Goal: Check status: Check status

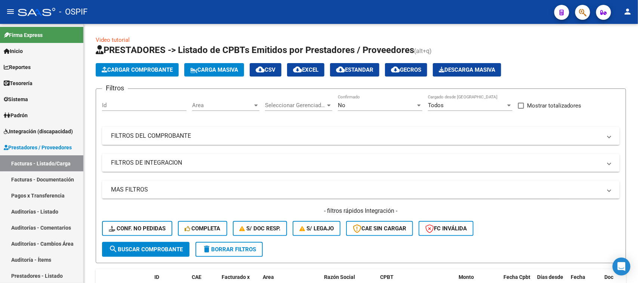
click at [205, 134] on mat-panel-title "FILTROS DEL COMPROBANTE" at bounding box center [356, 136] width 491 height 8
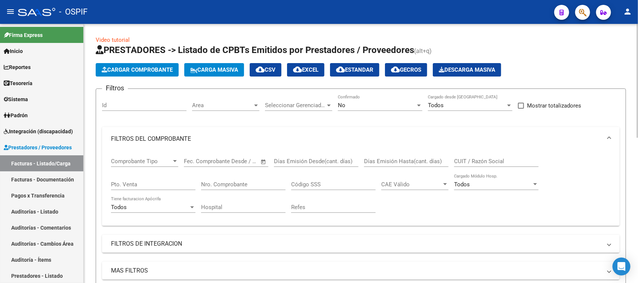
click at [420, 105] on div at bounding box center [419, 106] width 4 height 2
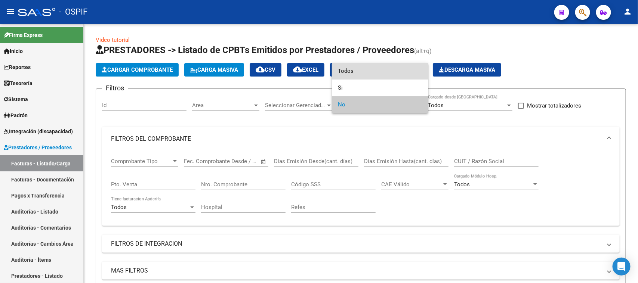
click at [356, 75] on span "Todos" at bounding box center [380, 71] width 85 height 17
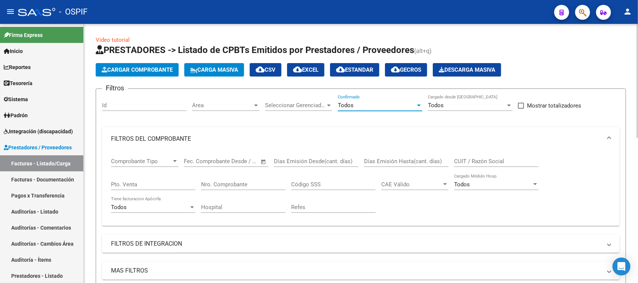
click at [254, 184] on input "Nro. Comprobante" at bounding box center [243, 184] width 85 height 7
type input "835"
click at [610, 136] on span at bounding box center [609, 139] width 3 height 8
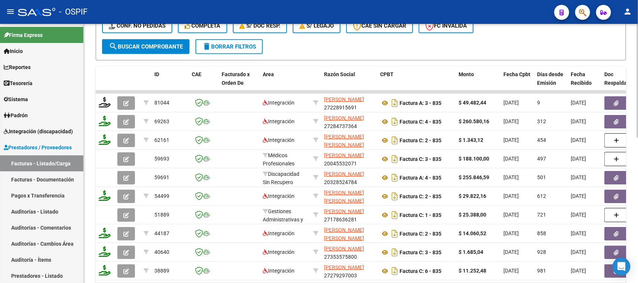
scroll to position [303, 0]
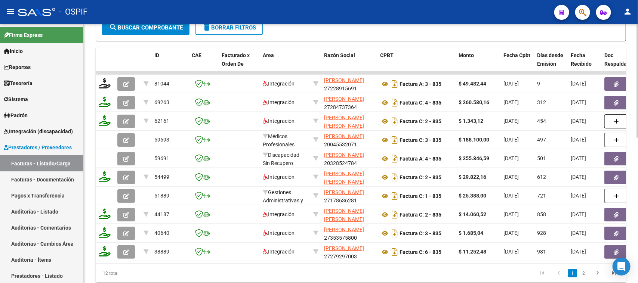
click at [637, 258] on div at bounding box center [638, 216] width 2 height 114
click at [587, 278] on link "2" at bounding box center [584, 274] width 9 height 8
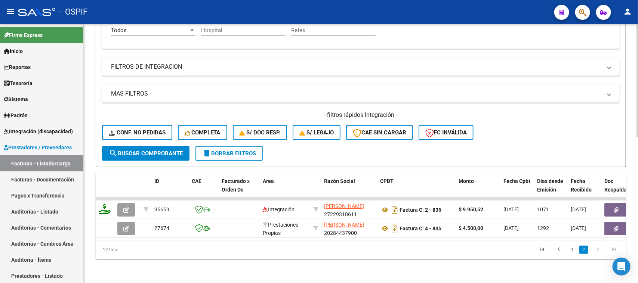
scroll to position [182, 0]
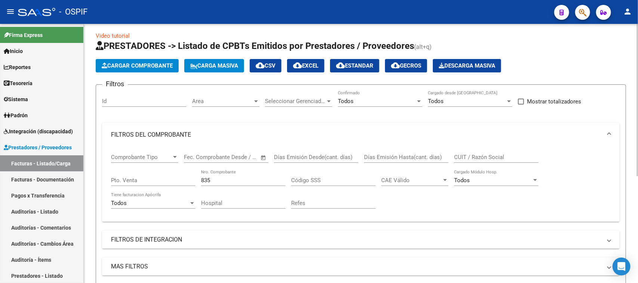
click at [638, 57] on div at bounding box center [638, 103] width 2 height 153
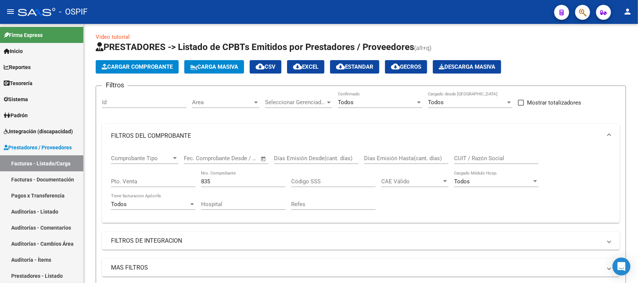
click at [509, 157] on input "CUIT / Razón Social" at bounding box center [496, 158] width 85 height 7
type input "30714422223"
click at [527, 153] on div "30714422223 CUIT / Razón Social" at bounding box center [496, 156] width 85 height 16
click at [610, 133] on span at bounding box center [609, 136] width 3 height 8
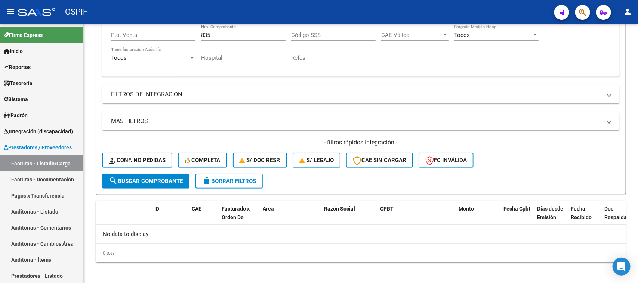
scroll to position [150, 0]
click at [632, 242] on div "Video tutorial PRESTADORES -> Listado de CPBTs Emitidos por Prestadores / Prove…" at bounding box center [362, 80] width 556 height 412
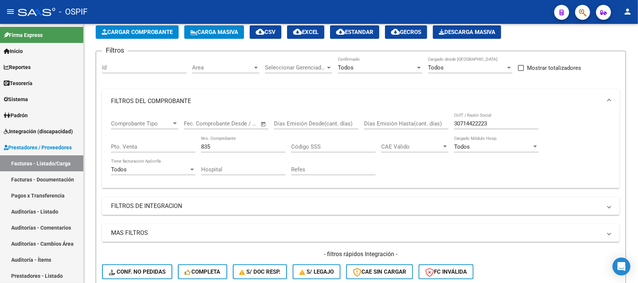
scroll to position [4, 0]
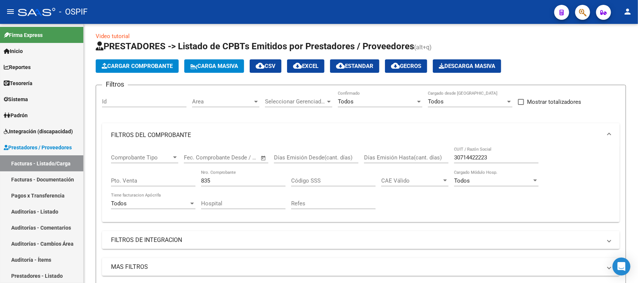
click at [635, 111] on div "Video tutorial PRESTADORES -> Listado de CPBTs Emitidos por Prestadores / Prove…" at bounding box center [362, 226] width 556 height 412
drag, startPoint x: 216, startPoint y: 182, endPoint x: 80, endPoint y: 152, distance: 139.5
click at [80, 152] on mat-sidenav-container "Firma Express Inicio Calendario SSS Instructivos Contacto OS Reportes Egresos D…" at bounding box center [319, 154] width 638 height 260
click at [638, 190] on div at bounding box center [638, 108] width 2 height 165
type input "5875"
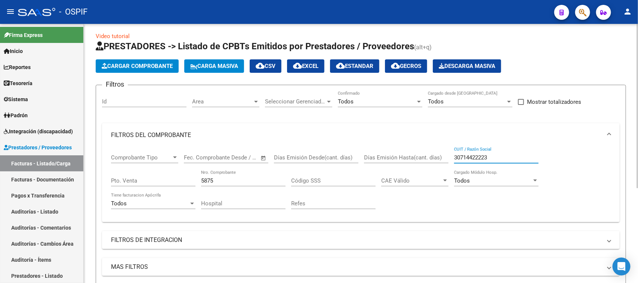
drag, startPoint x: 488, startPoint y: 158, endPoint x: 414, endPoint y: 151, distance: 74.8
click at [414, 151] on div "Comprobante Tipo Comprobante Tipo Fecha inicio – Fecha fin Fec. Comprobante Des…" at bounding box center [361, 181] width 500 height 69
click at [614, 132] on mat-expansion-panel-header "FILTROS DEL COMPROBANTE" at bounding box center [361, 135] width 518 height 24
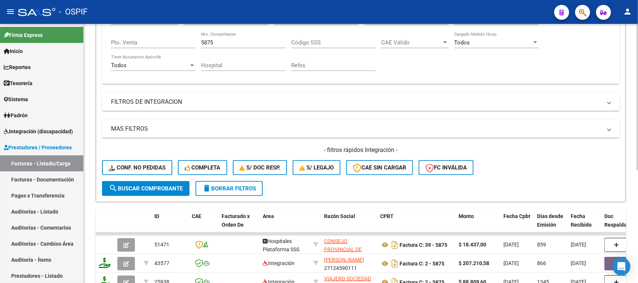
scroll to position [201, 0]
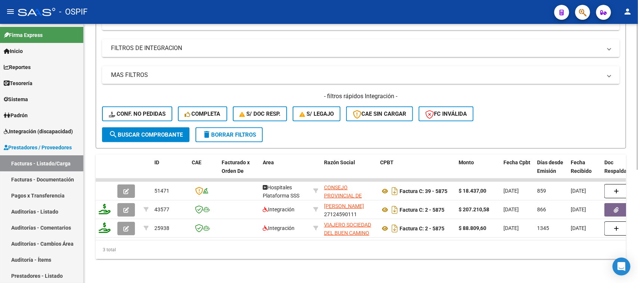
click at [634, 283] on div "Video tutorial PRESTADORES -> Listado de CPBTs Emitidos por Prestadores / Prove…" at bounding box center [362, 55] width 556 height 455
